Goal: Use online tool/utility

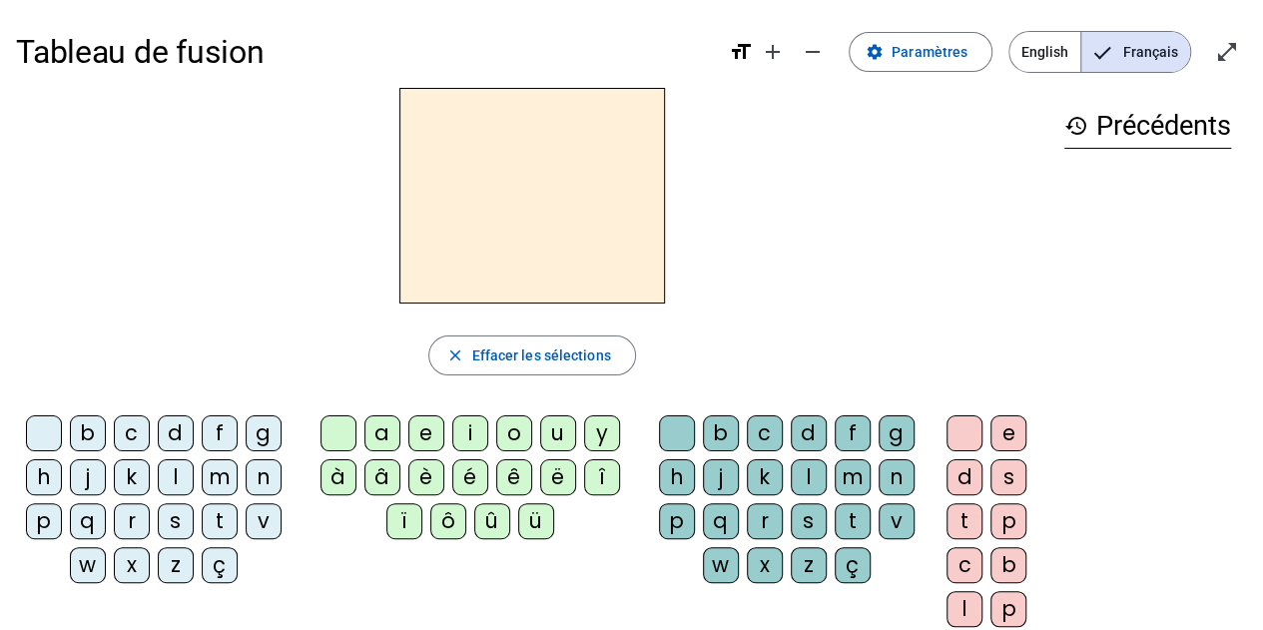
click at [176, 472] on div "l" at bounding box center [176, 477] width 36 height 36
click at [376, 435] on div "a" at bounding box center [382, 433] width 36 height 36
click at [421, 427] on div "e" at bounding box center [426, 433] width 36 height 36
click at [375, 430] on div "a" at bounding box center [382, 433] width 36 height 36
click at [427, 423] on div "e" at bounding box center [426, 433] width 36 height 36
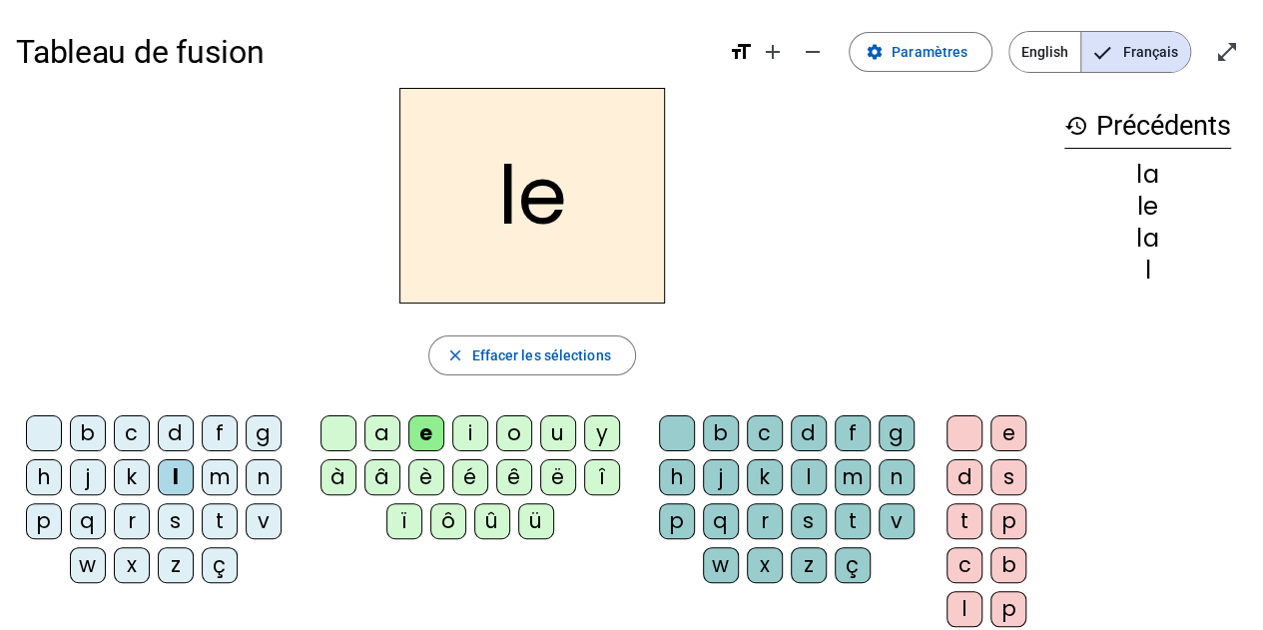
click at [371, 429] on div "a" at bounding box center [382, 433] width 36 height 36
click at [555, 431] on div "u" at bounding box center [558, 433] width 36 height 36
click at [217, 516] on div "t" at bounding box center [220, 521] width 36 height 36
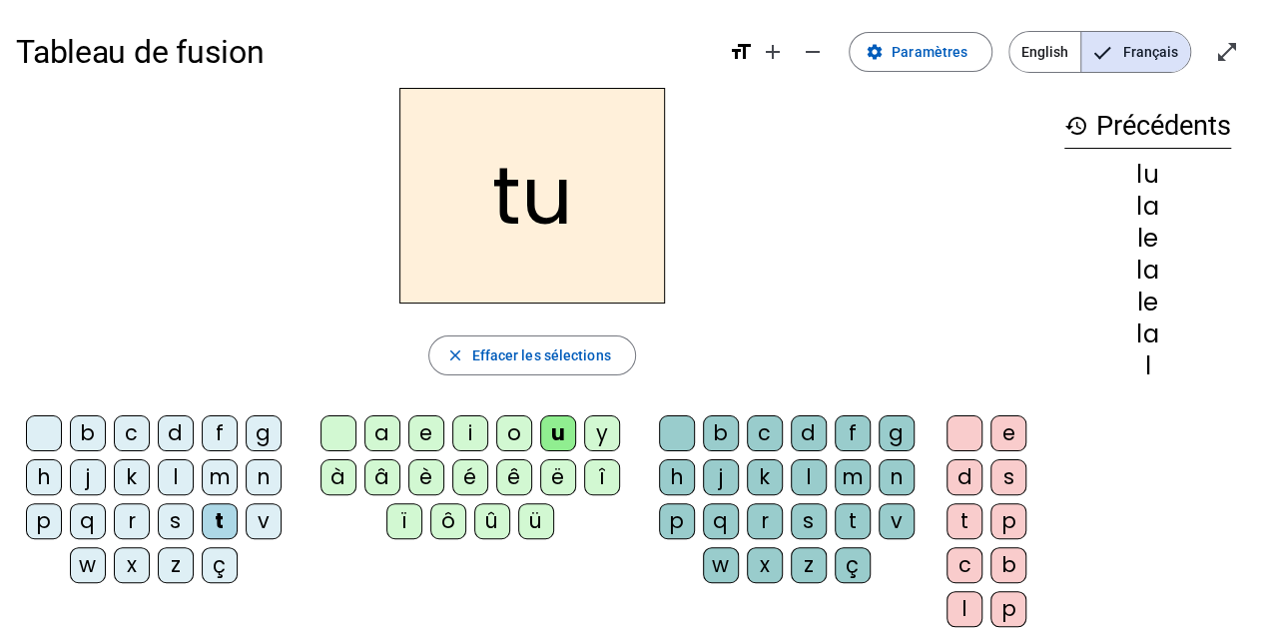
click at [427, 430] on div "e" at bounding box center [426, 433] width 36 height 36
click at [377, 429] on div "a" at bounding box center [382, 433] width 36 height 36
click at [513, 430] on div "o" at bounding box center [514, 433] width 36 height 36
click at [553, 430] on div "u" at bounding box center [558, 433] width 36 height 36
